Goal: Task Accomplishment & Management: Use online tool/utility

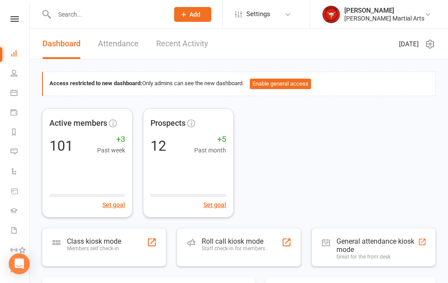
click at [106, 254] on div "Class kiosk mode Members self check-in" at bounding box center [94, 248] width 54 height 23
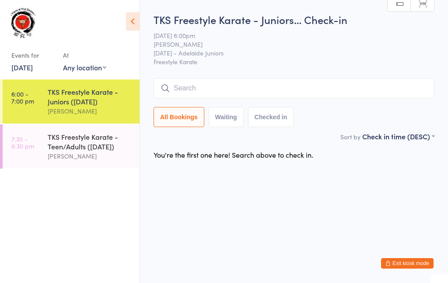
click at [226, 86] on input "search" at bounding box center [293, 88] width 281 height 20
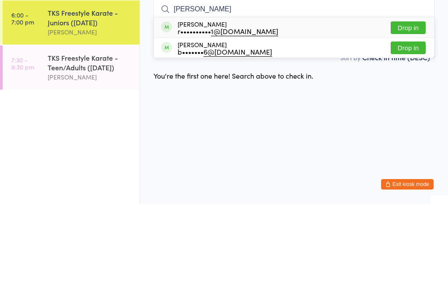
type input "[PERSON_NAME]"
click at [201, 107] on div "r•••••••••• 1@[DOMAIN_NAME]" at bounding box center [228, 110] width 101 height 7
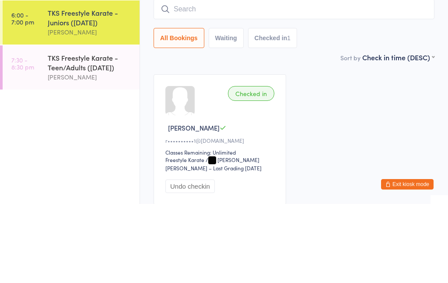
click at [114, 132] on div "TKS Freestyle Karate - Teen/Adults ([DATE])" at bounding box center [90, 141] width 84 height 19
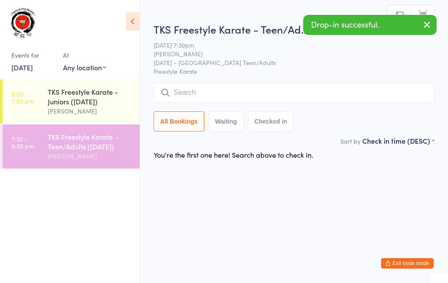
click at [208, 91] on input "search" at bounding box center [293, 93] width 281 height 20
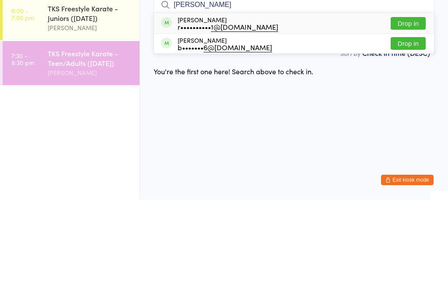
type input "[PERSON_NAME]"
click at [198, 107] on div "r•••••••••• 1@[DOMAIN_NAME]" at bounding box center [228, 110] width 101 height 7
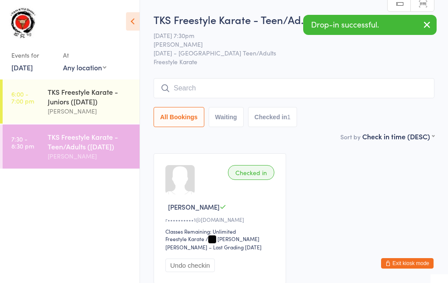
click at [80, 104] on div "TKS Freestyle Karate - Juniors ([DATE])" at bounding box center [90, 96] width 84 height 19
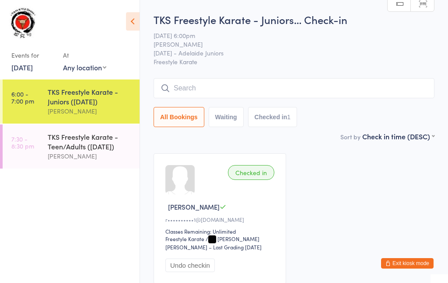
click at [283, 86] on input "search" at bounding box center [293, 88] width 281 height 20
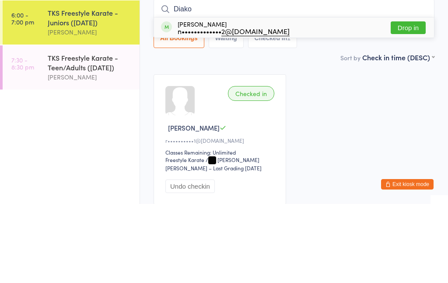
type input "Diako"
click at [205, 107] on div "n••••••••••••• 2@yahoo.com" at bounding box center [234, 110] width 112 height 7
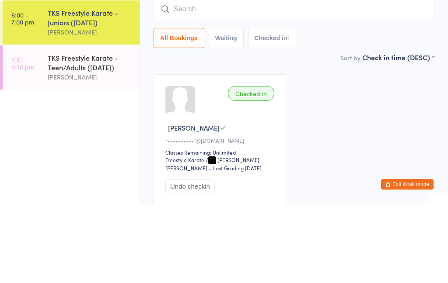
scroll to position [71, 0]
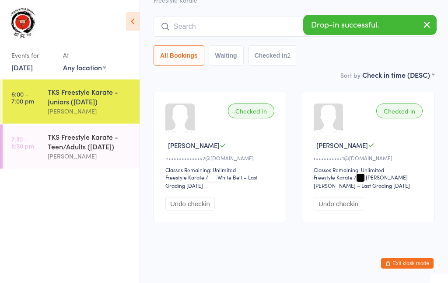
click at [248, 19] on input "search" at bounding box center [293, 27] width 281 height 20
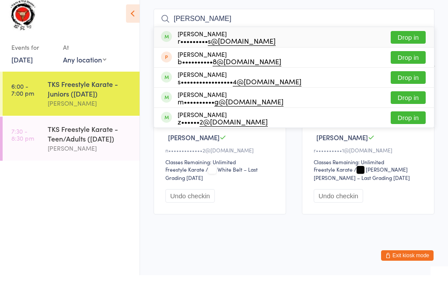
type input "Liam"
click at [200, 86] on div "s••••••••••••••••• 4@gmail.com" at bounding box center [240, 89] width 124 height 7
